Goal: Task Accomplishment & Management: Manage account settings

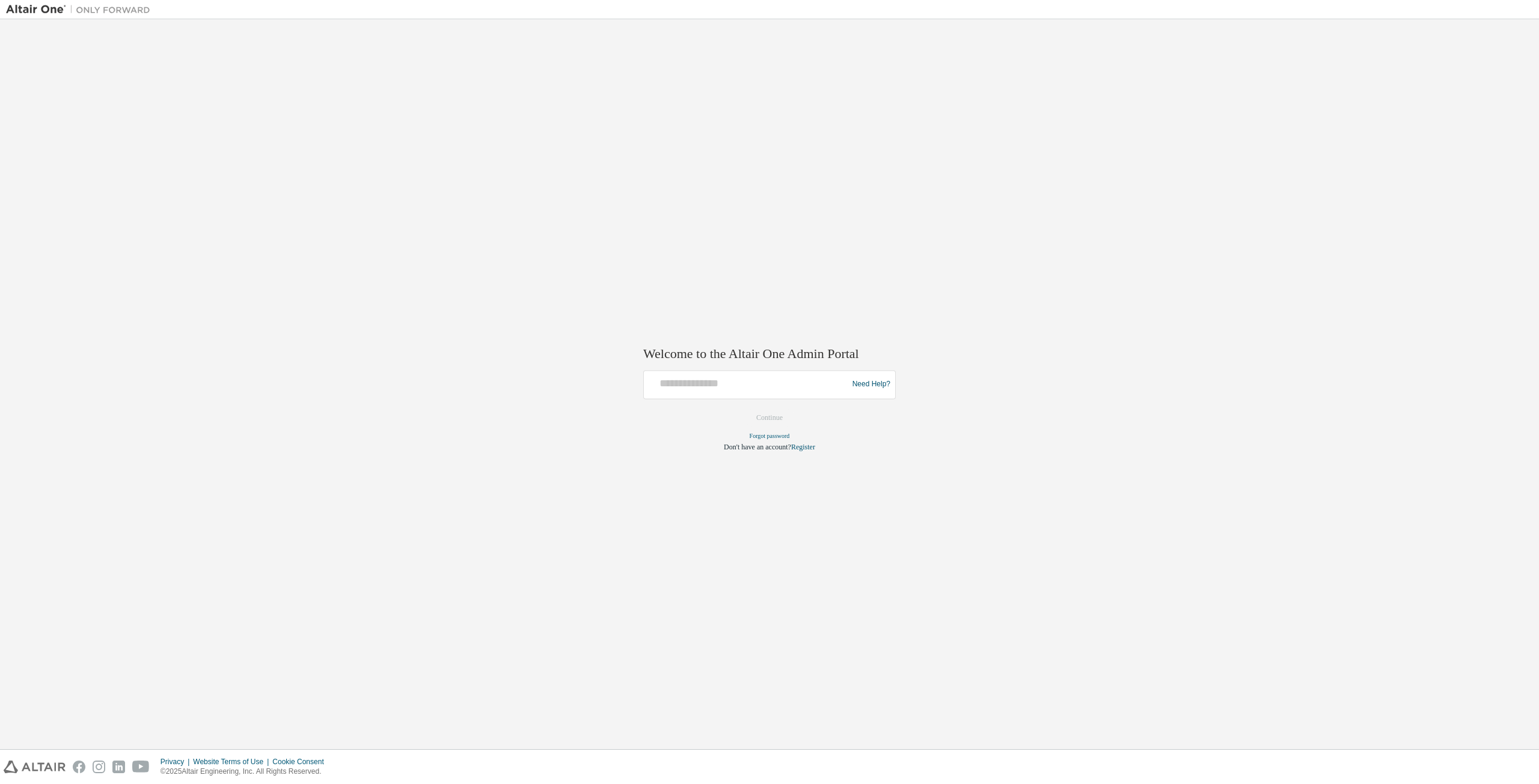
click at [716, 399] on div "Need Help?" at bounding box center [770, 384] width 252 height 29
click at [716, 390] on input "text" at bounding box center [747, 382] width 198 height 17
type input "**********"
click at [761, 421] on button "Continue" at bounding box center [770, 417] width 52 height 18
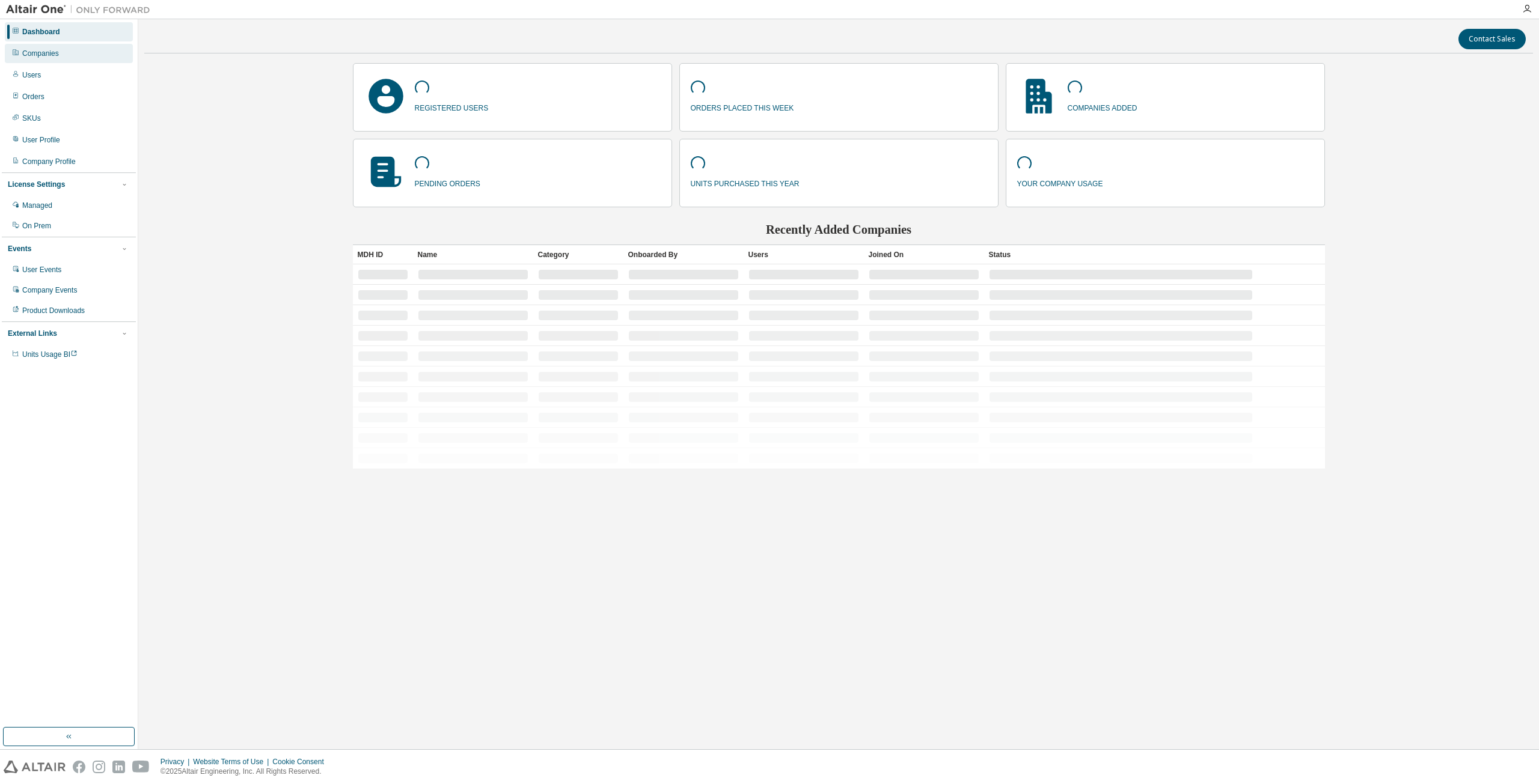
click at [83, 51] on div "Companies" at bounding box center [69, 53] width 128 height 19
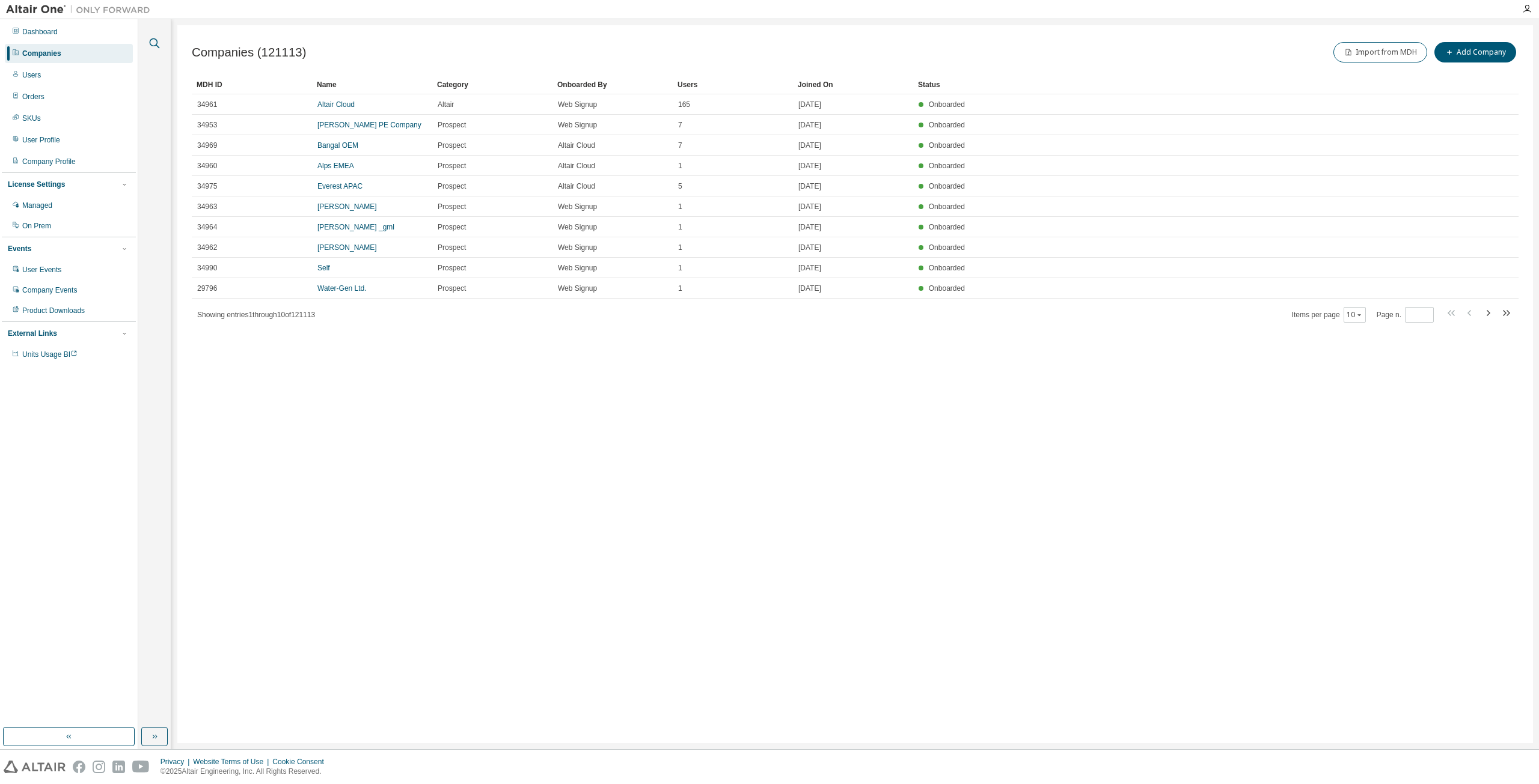
click at [153, 42] on icon "button" at bounding box center [154, 43] width 14 height 14
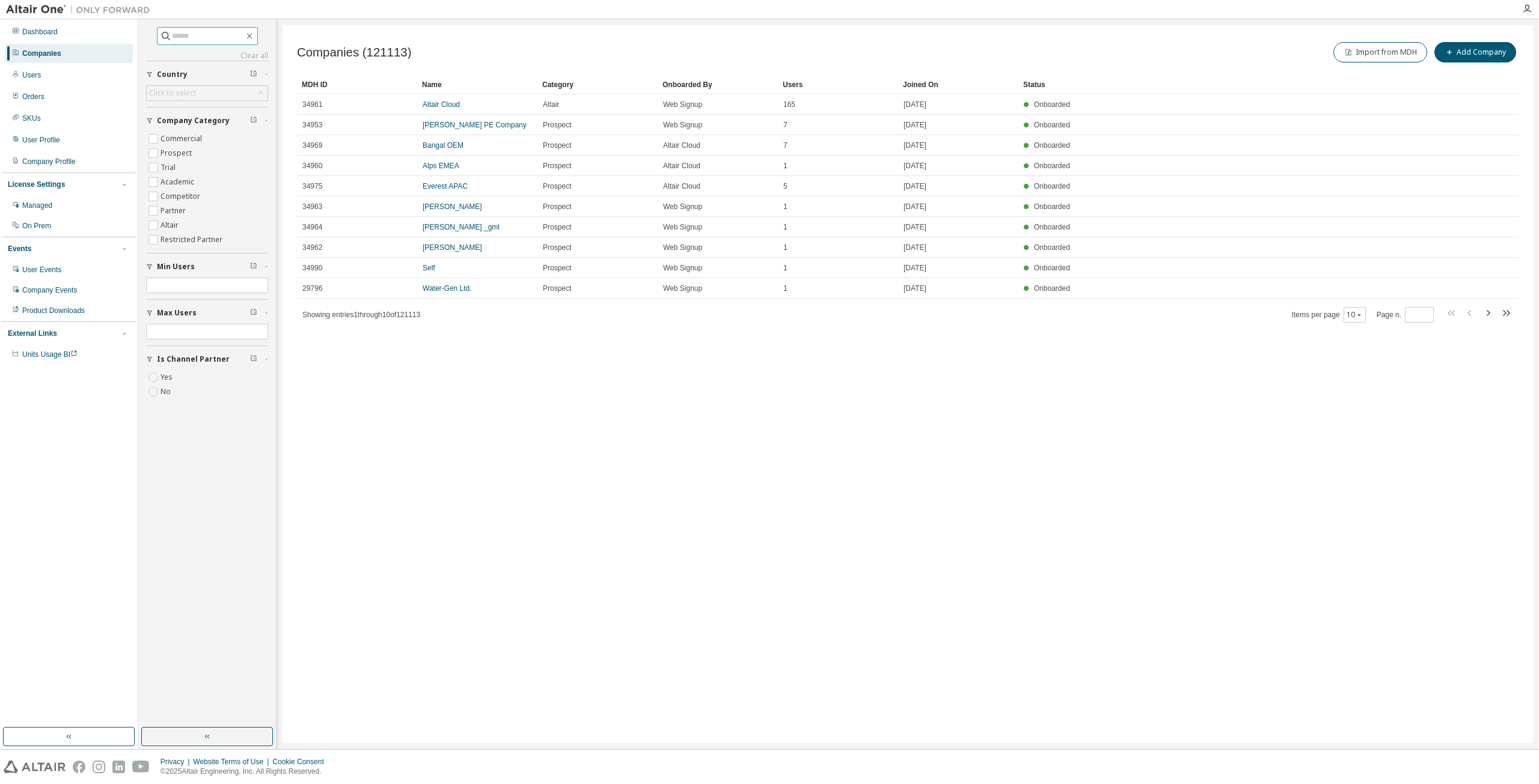
click at [194, 33] on input "text" at bounding box center [207, 36] width 72 height 12
click at [190, 41] on span at bounding box center [207, 36] width 101 height 18
click at [192, 36] on input "text" at bounding box center [207, 36] width 72 height 12
paste input "**********"
type input "**********"
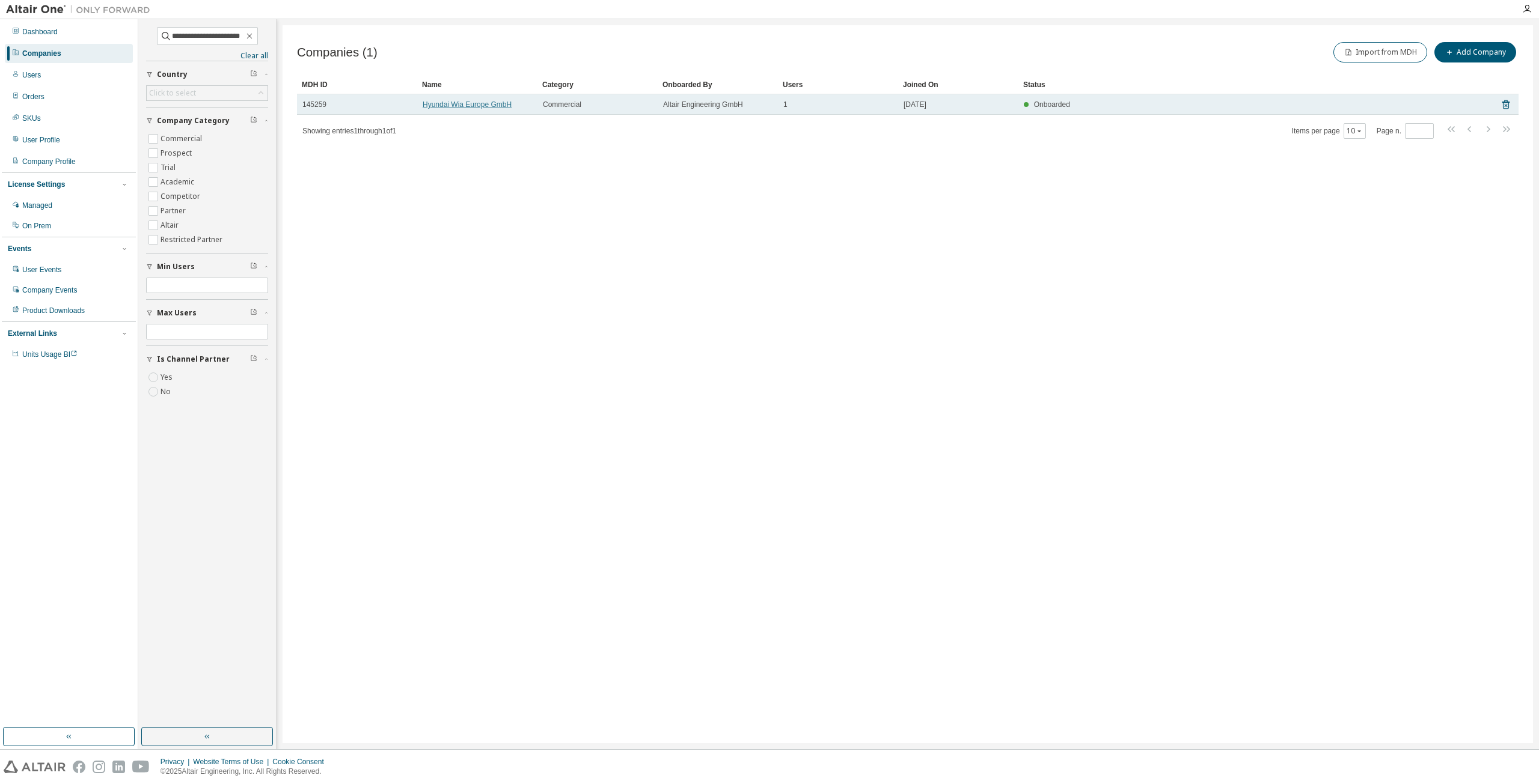
click at [480, 106] on link "Hyundai Wia Europe GmbH" at bounding box center [467, 105] width 89 height 9
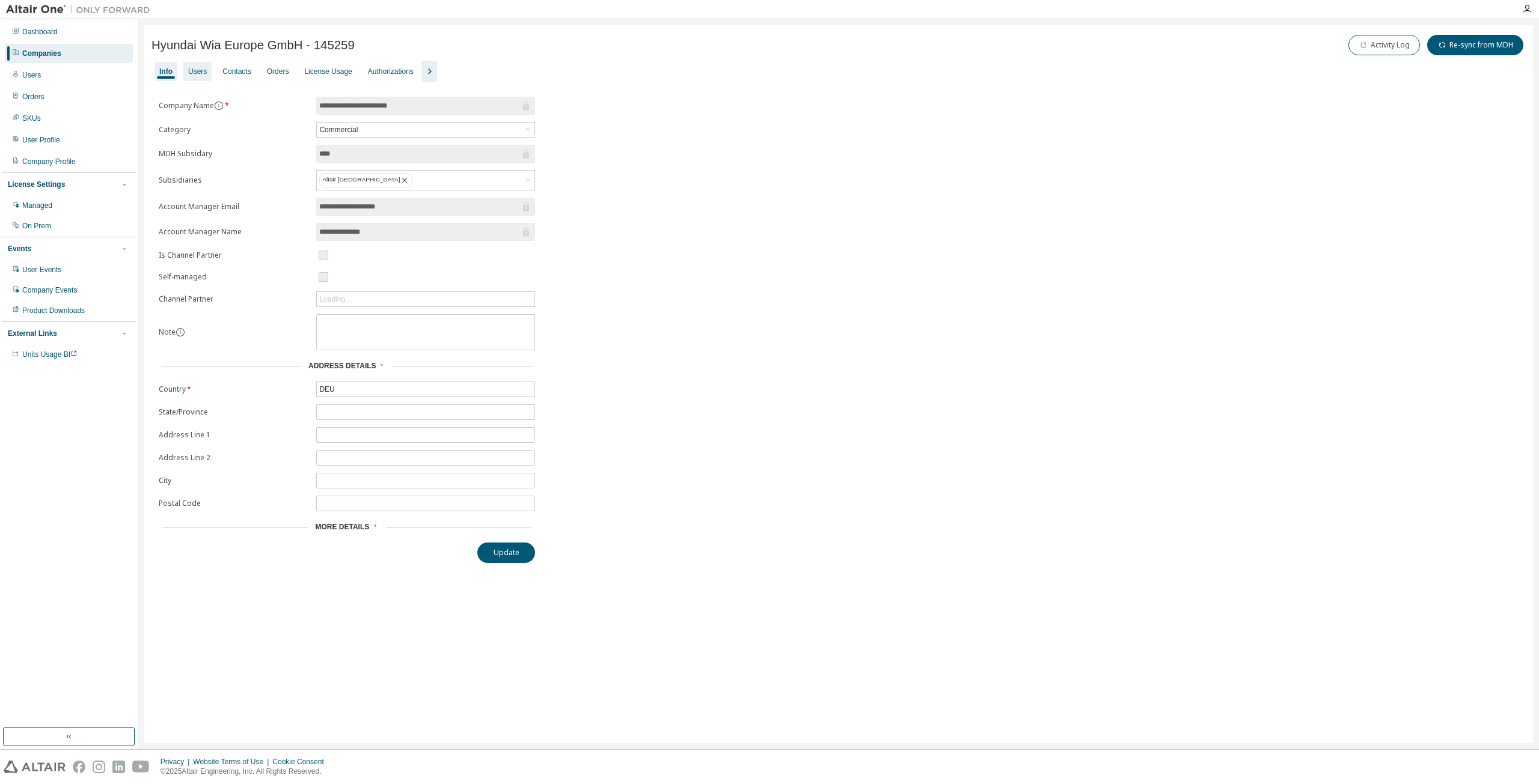
click at [201, 68] on div "Users" at bounding box center [198, 71] width 18 height 10
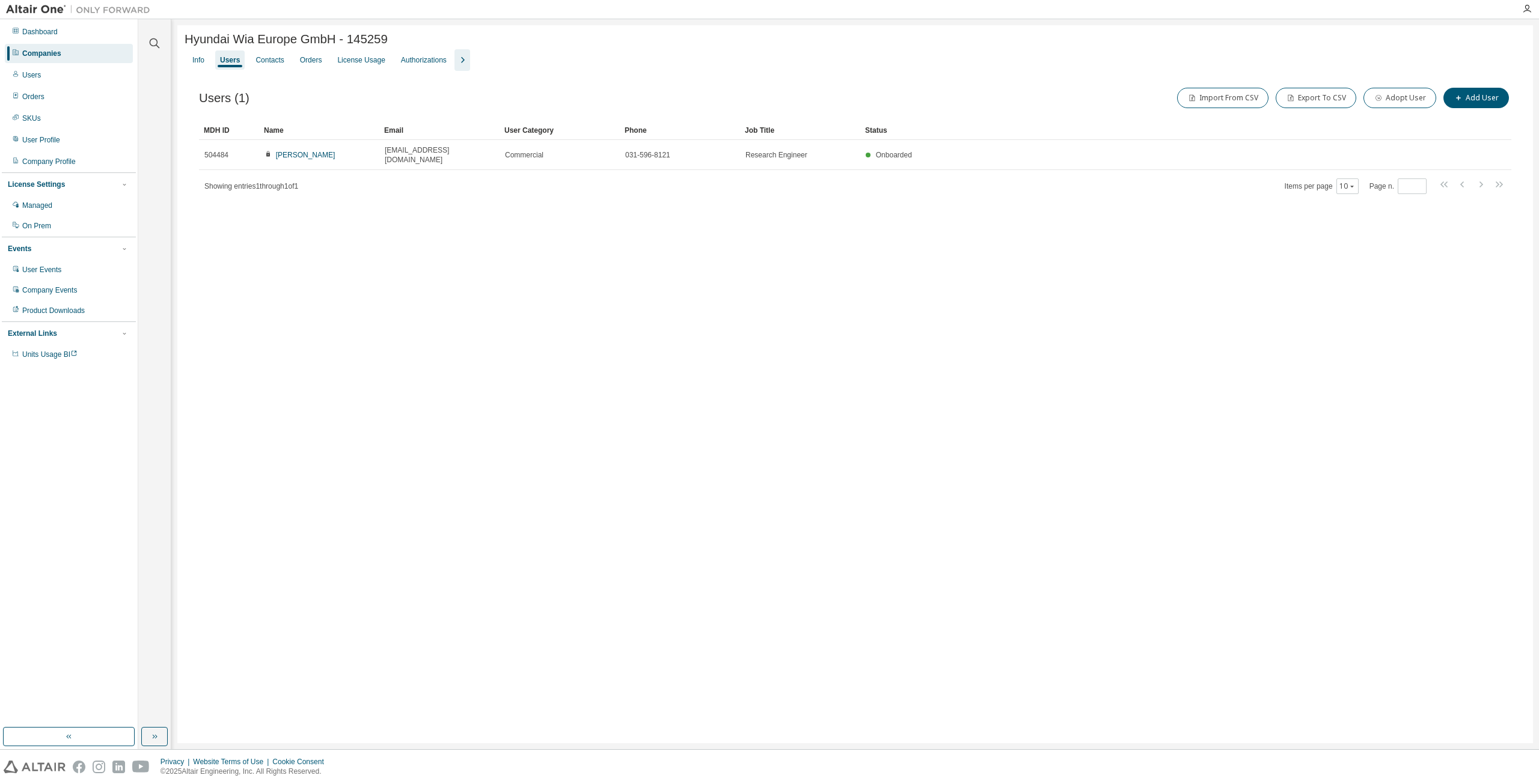
click at [455, 64] on icon "button" at bounding box center [462, 60] width 14 height 14
drag, startPoint x: 380, startPoint y: 151, endPoint x: 496, endPoint y: 172, distance: 117.9
click at [492, 162] on td "[EMAIL_ADDRESS][DOMAIN_NAME]" at bounding box center [439, 154] width 120 height 30
click at [505, 226] on div "Hyundai Wia Europe GmbH - 145259 Clear Load Save Save As Field Operator Value S…" at bounding box center [855, 384] width 1356 height 718
click at [348, 55] on div "License Usage" at bounding box center [361, 60] width 57 height 19
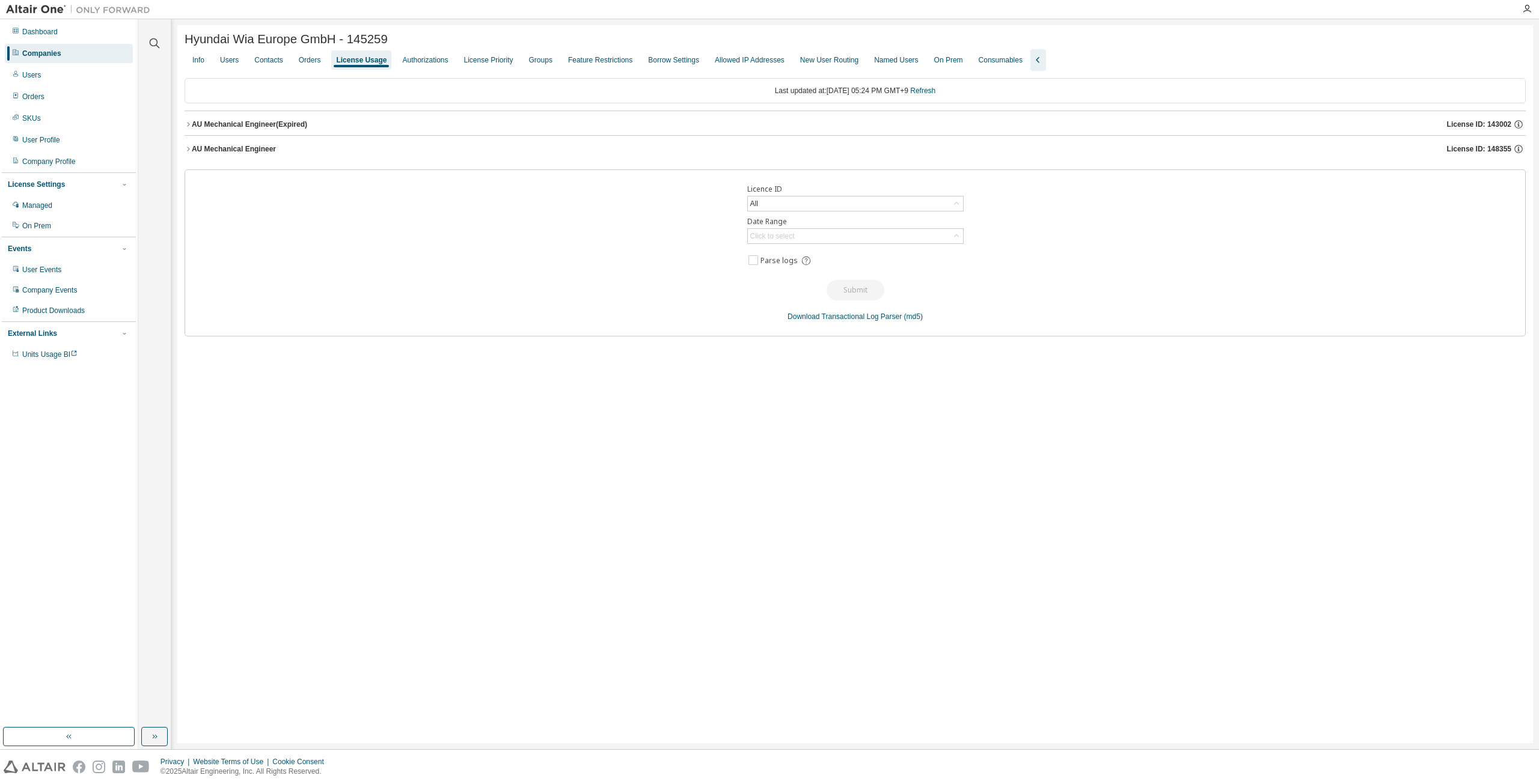
click at [370, 145] on div "AU Mechanical Engineer License ID: 148355" at bounding box center [858, 149] width 1334 height 11
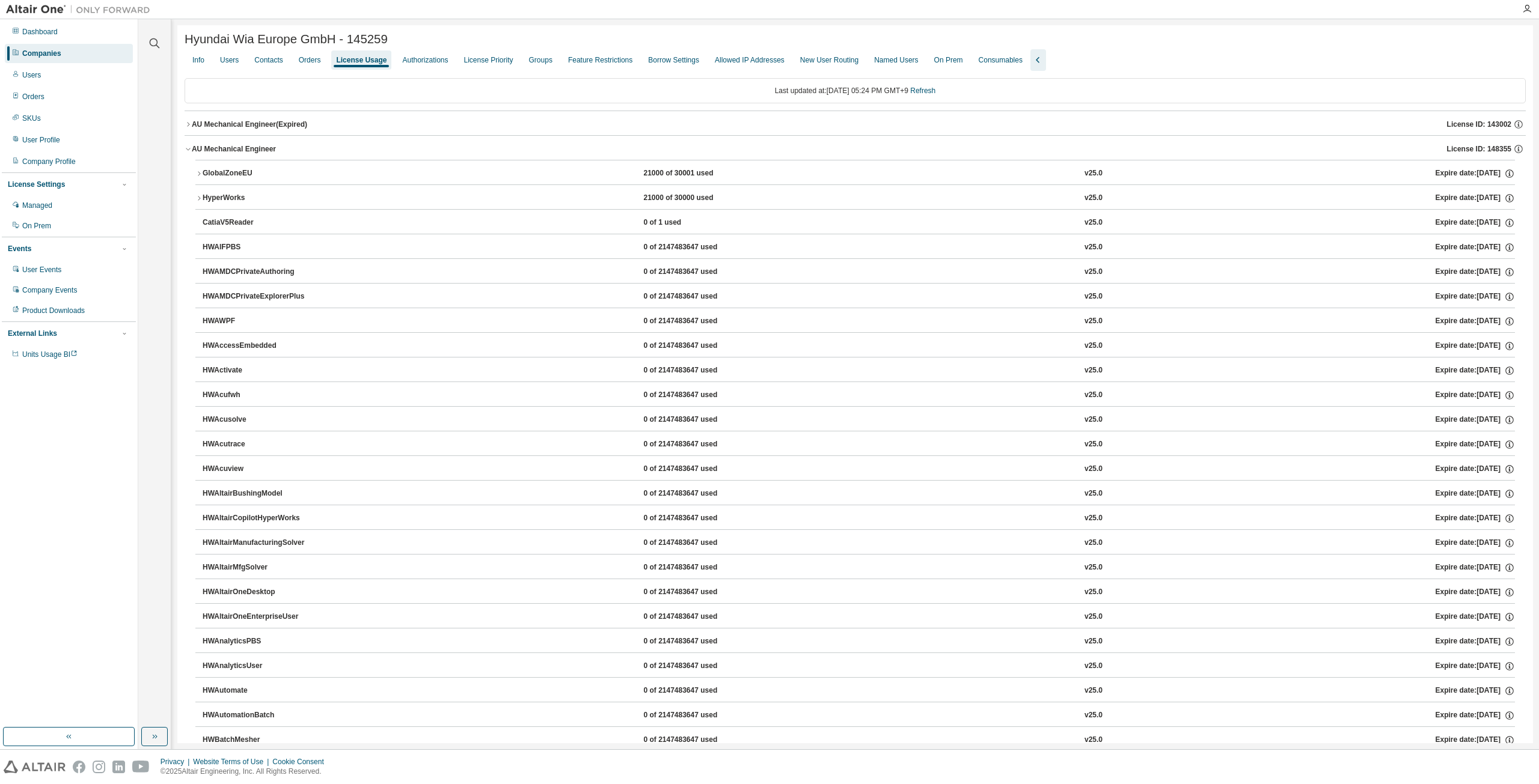
click at [370, 145] on div "AU Mechanical Engineer License ID: 148355" at bounding box center [858, 149] width 1334 height 11
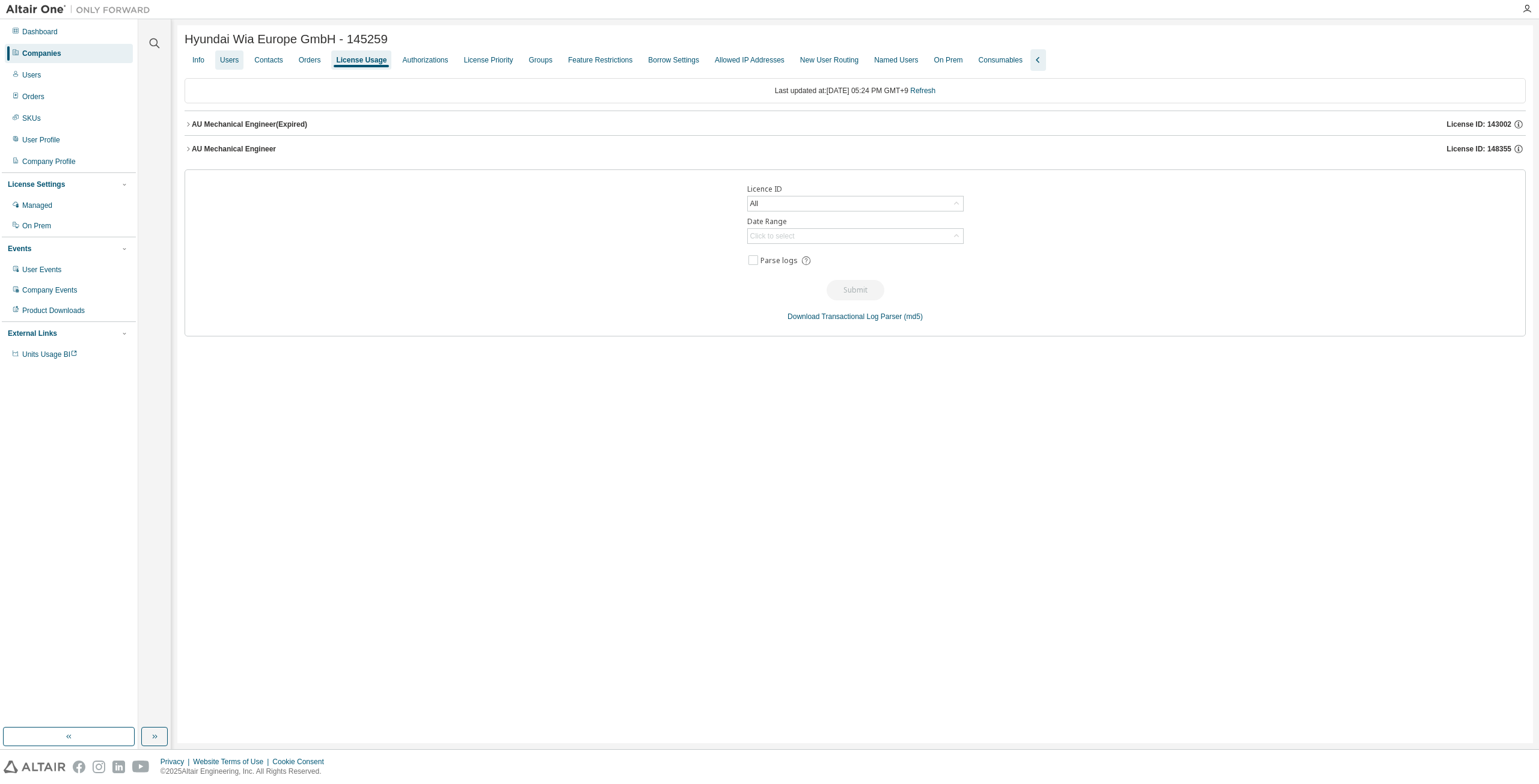
click at [228, 57] on div "Users" at bounding box center [230, 60] width 28 height 19
